Goal: Task Accomplishment & Management: Use online tool/utility

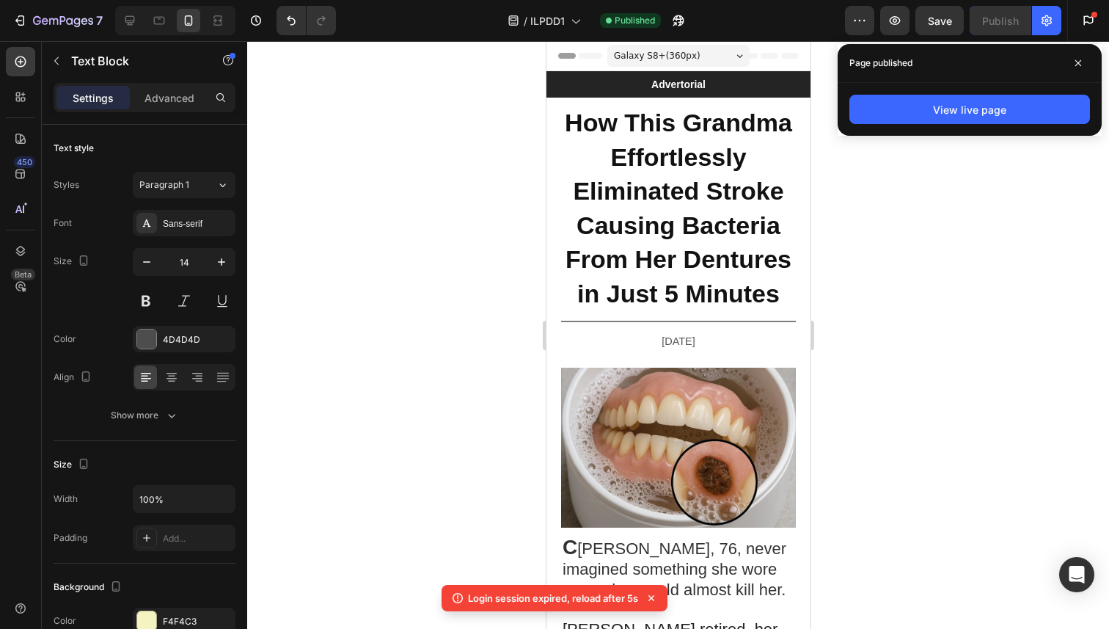
scroll to position [15834, 0]
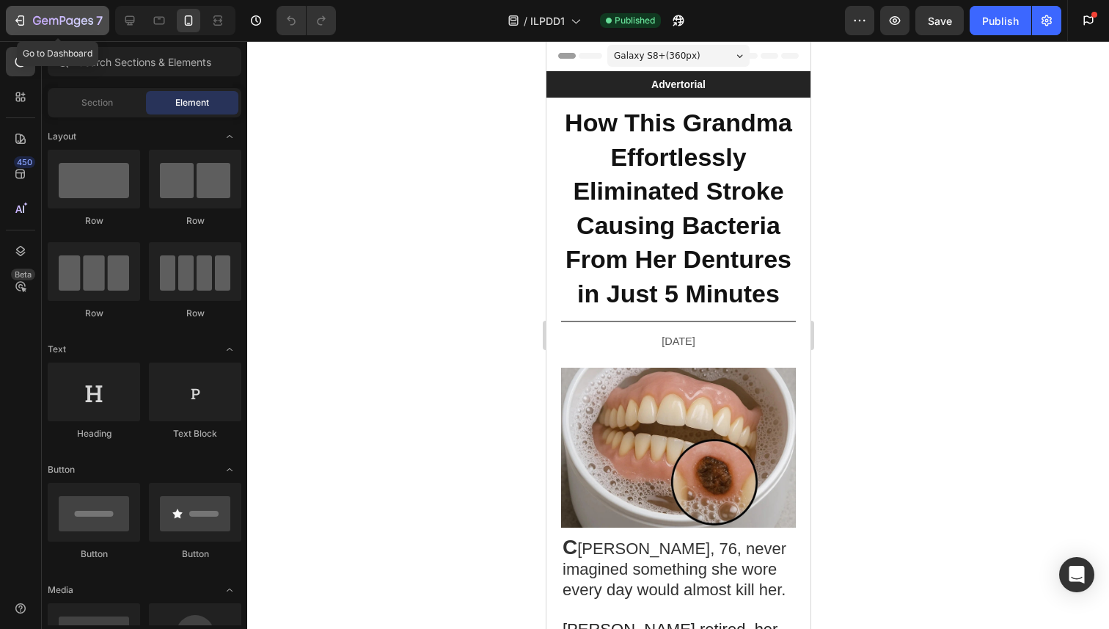
click at [20, 18] on icon "button" at bounding box center [19, 20] width 15 height 15
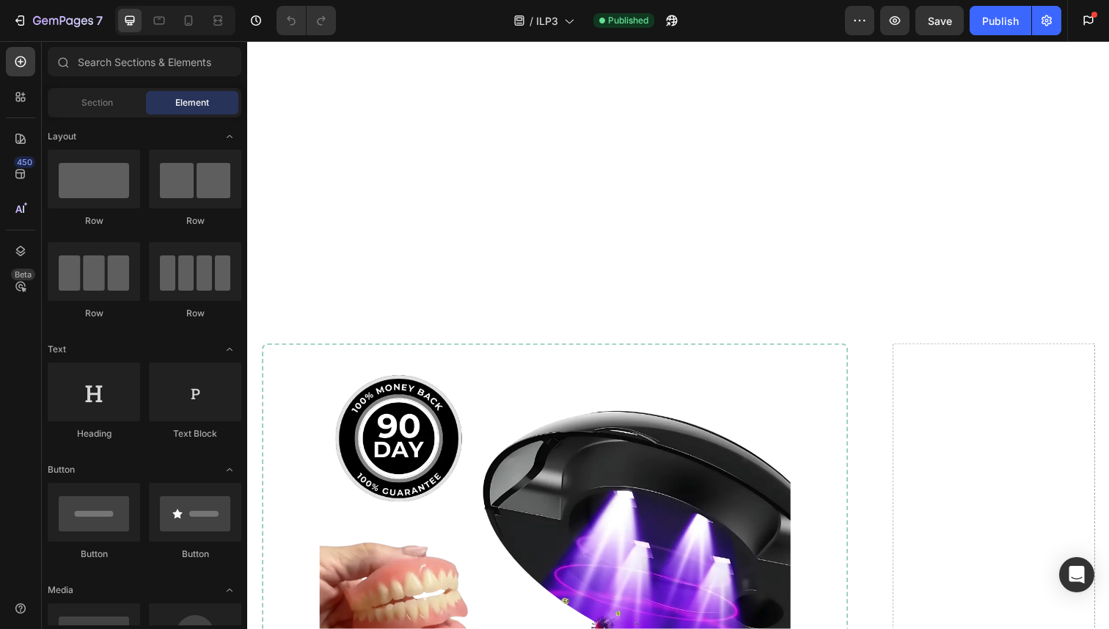
scroll to position [12105, 0]
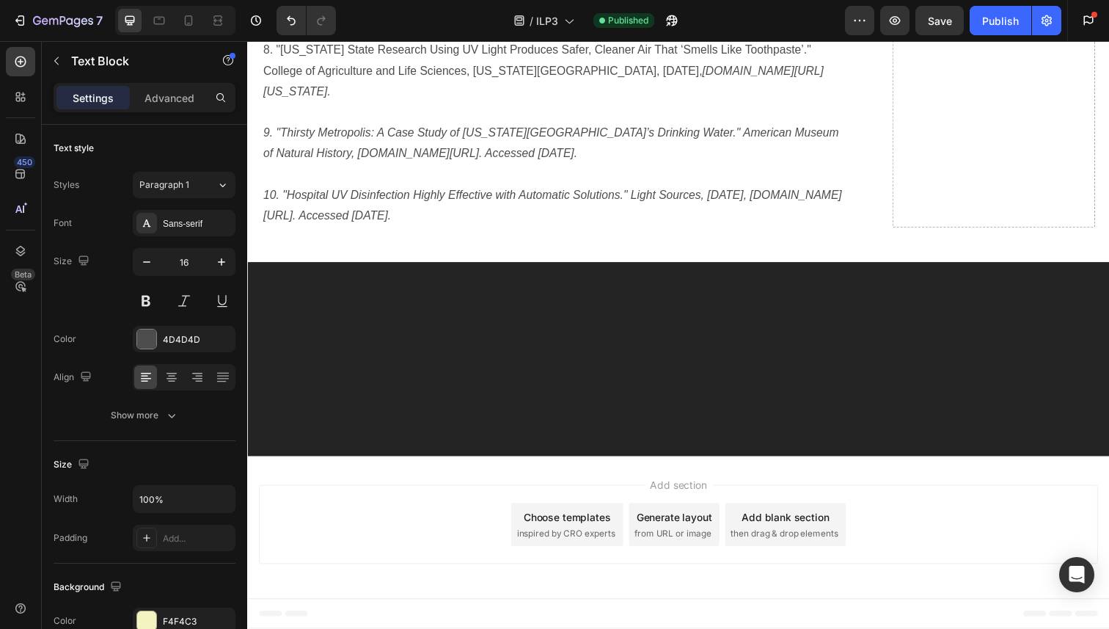
scroll to position [11919, 0]
click at [194, 23] on icon at bounding box center [188, 20] width 15 height 15
type input "14"
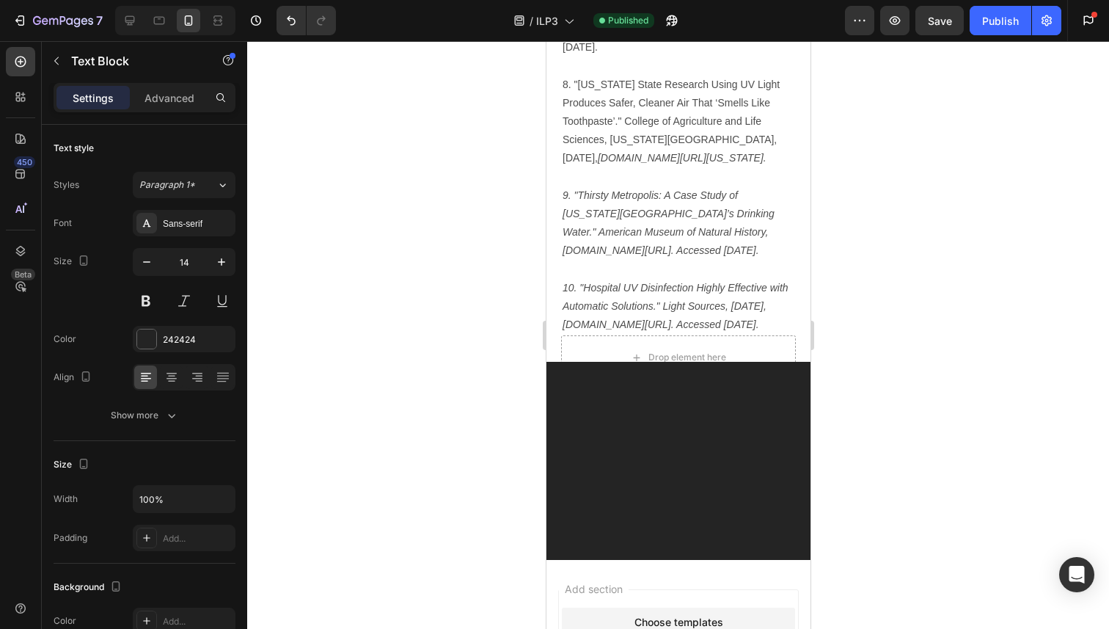
scroll to position [13884, 0]
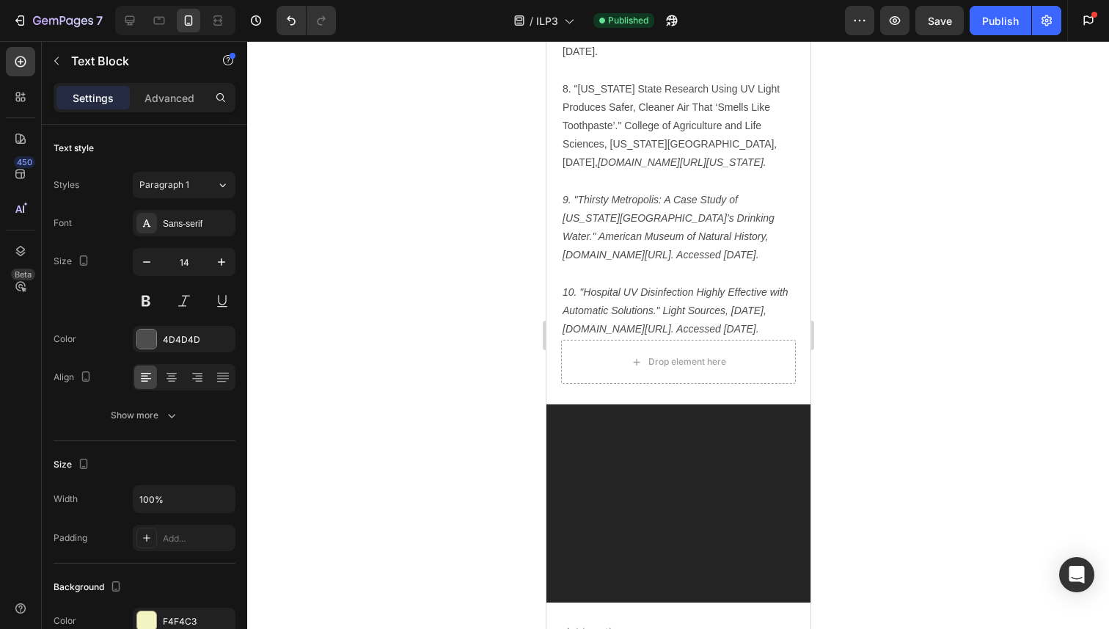
click at [1001, 10] on button "Publish" at bounding box center [1001, 20] width 62 height 29
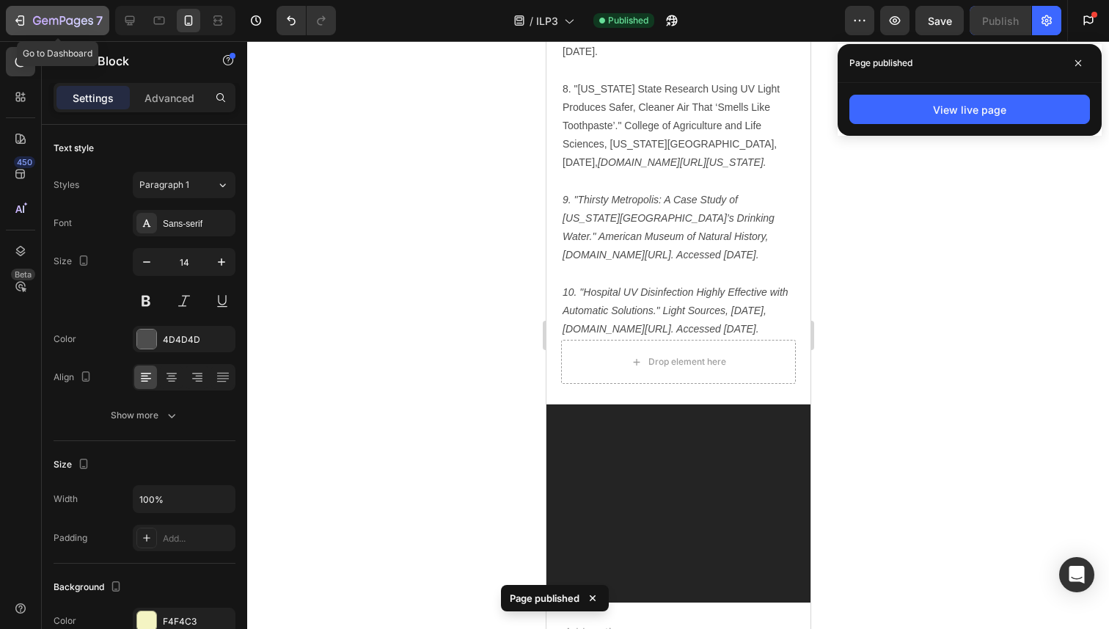
click at [34, 19] on icon "button" at bounding box center [37, 20] width 8 height 9
